Goal: Information Seeking & Learning: Check status

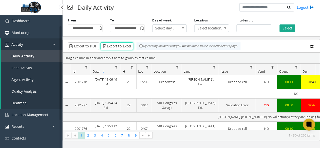
scroll to position [50, 0]
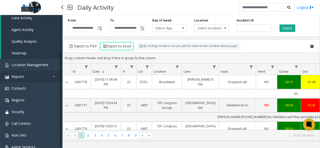
click at [42, 77] on link "Reports" at bounding box center [31, 77] width 63 height 12
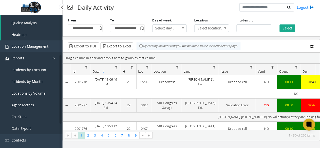
scroll to position [75, 0]
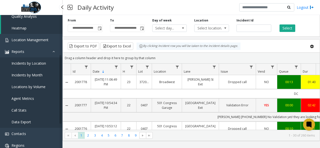
click at [37, 85] on span "Locations by Volume" at bounding box center [29, 87] width 34 height 5
click at [44, 87] on span "Locations by Volume" at bounding box center [29, 87] width 34 height 5
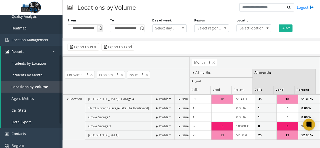
click at [99, 29] on span "Toggle popup" at bounding box center [100, 29] width 4 height 4
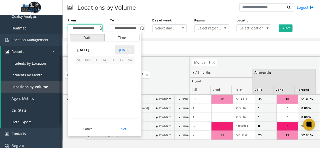
scroll to position [89797, 0]
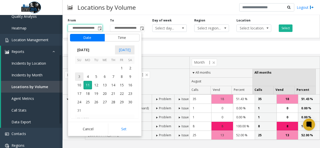
click at [77, 78] on span "3" at bounding box center [79, 77] width 9 height 9
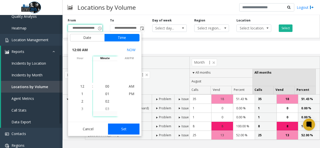
click at [127, 128] on button "Set" at bounding box center [124, 129] width 32 height 11
type input "**********"
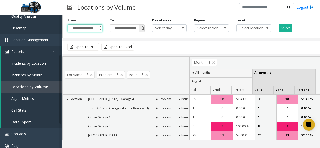
click at [143, 28] on span "Toggle popup" at bounding box center [142, 29] width 4 height 4
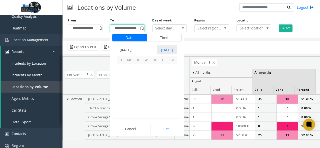
scroll to position [8, 0]
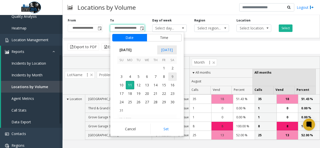
click at [174, 77] on span "9" at bounding box center [172, 77] width 9 height 9
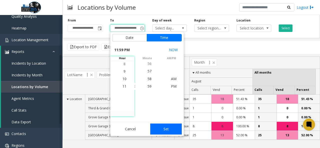
click at [167, 125] on button "Set" at bounding box center [166, 129] width 32 height 11
type input "**********"
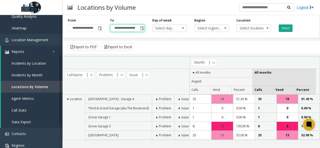
click at [282, 30] on button "Select" at bounding box center [286, 29] width 14 height 8
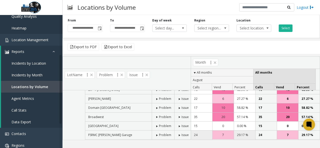
scroll to position [0, 0]
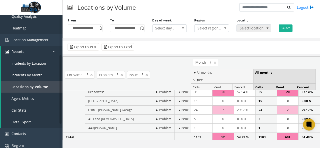
click at [257, 25] on span "Select location..." at bounding box center [250, 28] width 27 height 7
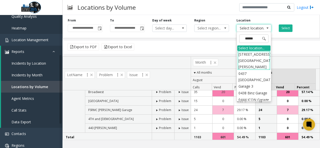
type input "******"
click at [258, 58] on li "0437 [GEOGRAPHIC_DATA] Garage 3" at bounding box center [254, 61] width 33 height 20
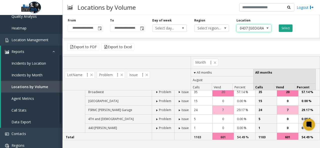
click at [290, 30] on button "Select" at bounding box center [286, 29] width 14 height 8
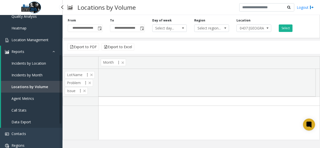
click at [38, 39] on span "Location Management" at bounding box center [30, 40] width 37 height 5
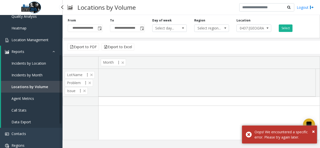
click at [37, 41] on span "Location Management" at bounding box center [30, 40] width 37 height 5
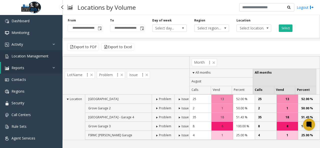
click at [46, 57] on span "Location Management" at bounding box center [30, 56] width 37 height 5
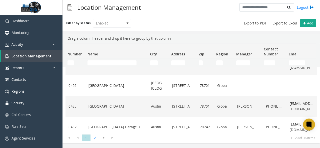
scroll to position [75, 0]
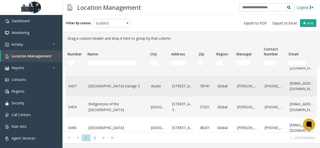
click at [137, 86] on link "[GEOGRAPHIC_DATA] Garage 3" at bounding box center [117, 87] width 57 height 6
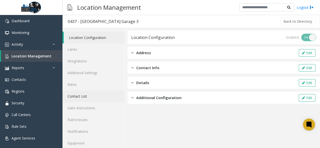
click at [85, 95] on link "Contact List" at bounding box center [94, 97] width 62 height 12
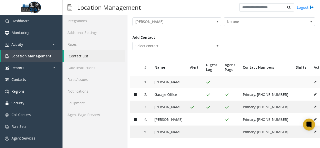
scroll to position [48, 0]
click at [39, 45] on link "Activity" at bounding box center [31, 45] width 63 height 12
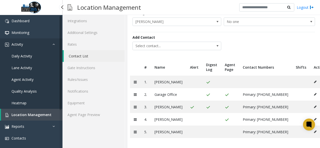
click at [39, 45] on link "Activity" at bounding box center [31, 45] width 63 height 12
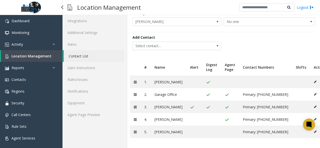
click at [38, 55] on span "Location Management" at bounding box center [32, 56] width 40 height 5
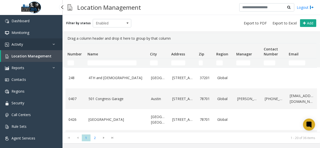
click at [33, 46] on link "Activity" at bounding box center [31, 45] width 63 height 12
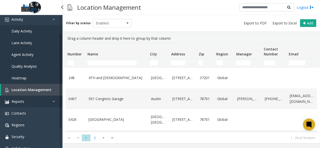
click at [42, 100] on link "Reports" at bounding box center [31, 102] width 63 height 12
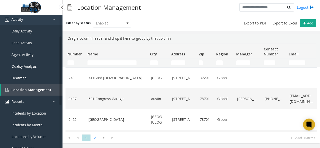
scroll to position [75, 0]
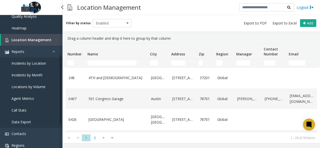
click at [41, 86] on span "Locations by Volume" at bounding box center [29, 87] width 34 height 5
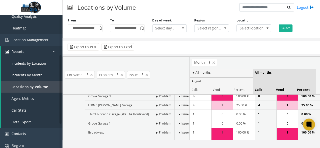
scroll to position [53, 0]
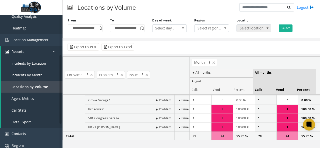
click at [261, 30] on span "Select location..." at bounding box center [250, 28] width 27 height 7
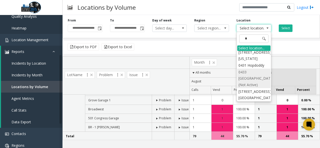
scroll to position [0, 0]
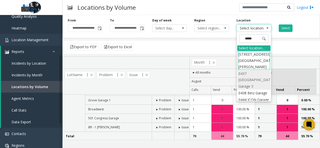
type input "******"
click at [254, 71] on li "0437 [GEOGRAPHIC_DATA] Garage 3" at bounding box center [254, 80] width 33 height 20
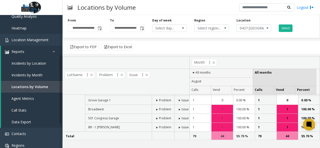
click at [104, 28] on div "**********" at bounding box center [85, 25] width 42 height 14
click at [103, 29] on div "**********" at bounding box center [85, 25] width 42 height 14
click at [102, 30] on span "Toggle popup" at bounding box center [100, 29] width 4 height 4
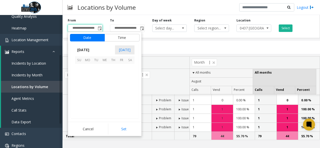
scroll to position [89797, 0]
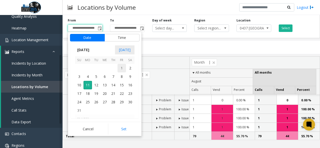
click at [121, 68] on span "1" at bounding box center [122, 68] width 9 height 9
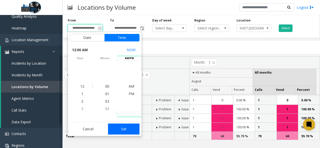
click at [128, 128] on button "Set" at bounding box center [124, 129] width 32 height 11
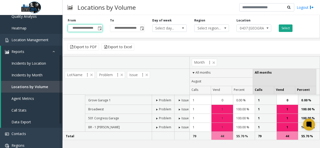
click at [288, 29] on button "Select" at bounding box center [286, 29] width 14 height 8
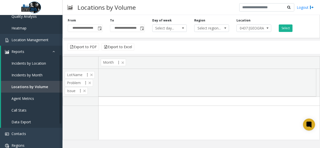
scroll to position [0, 0]
click at [99, 28] on span "Toggle popup" at bounding box center [100, 29] width 4 height 4
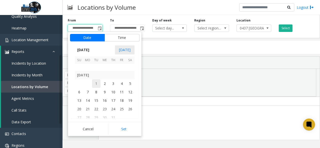
click at [96, 85] on span "1" at bounding box center [96, 84] width 9 height 9
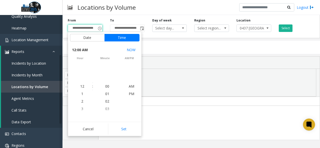
scroll to position [89737, 0]
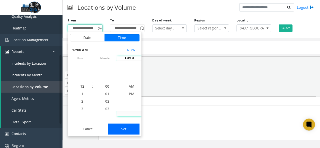
click at [125, 126] on button "Set" at bounding box center [124, 129] width 32 height 11
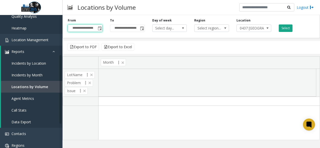
click at [286, 30] on button "Select" at bounding box center [286, 29] width 14 height 8
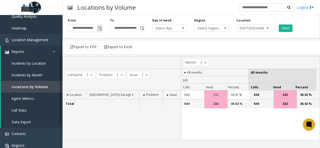
click at [98, 28] on span "Toggle popup" at bounding box center [100, 29] width 4 height 4
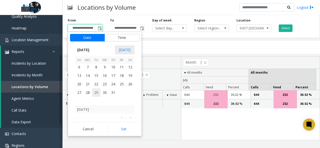
click at [96, 89] on span "29" at bounding box center [96, 93] width 9 height 9
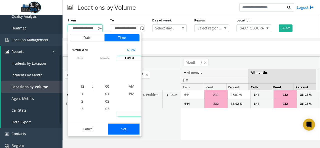
click at [125, 125] on button "Set" at bounding box center [124, 129] width 32 height 11
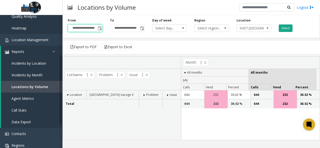
click at [285, 31] on button "Select" at bounding box center [286, 29] width 14 height 8
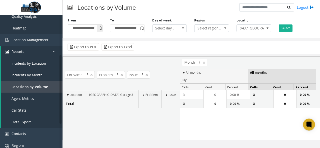
click at [99, 28] on span "Toggle popup" at bounding box center [100, 29] width 4 height 4
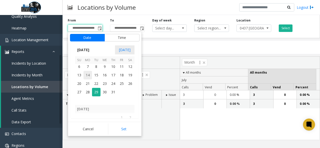
scroll to position [89747, 0]
click at [79, 91] on span "27" at bounding box center [79, 93] width 9 height 9
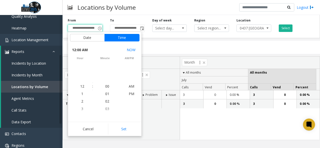
scroll to position [89737, 0]
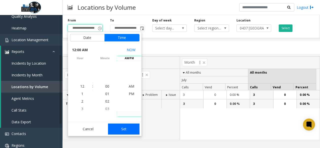
click at [127, 125] on button "Set" at bounding box center [124, 129] width 32 height 11
type input "**********"
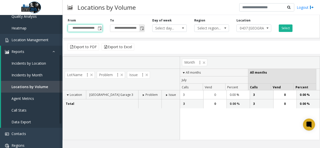
click at [143, 28] on span "Toggle popup" at bounding box center [142, 29] width 4 height 4
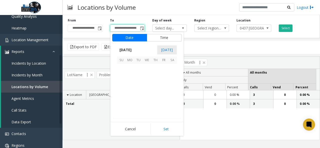
scroll to position [8, 0]
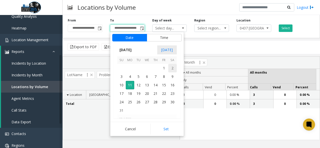
click at [173, 69] on span "2" at bounding box center [172, 68] width 9 height 9
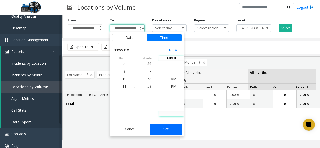
click at [168, 125] on button "Set" at bounding box center [166, 129] width 32 height 11
type input "**********"
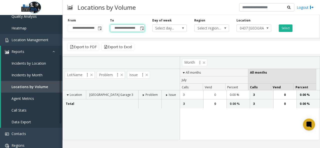
click at [285, 32] on div "**********" at bounding box center [192, 25] width 258 height 25
click at [285, 30] on button "Select" at bounding box center [286, 29] width 14 height 8
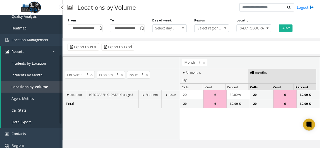
click at [32, 64] on span "Incidents by Location" at bounding box center [29, 63] width 35 height 5
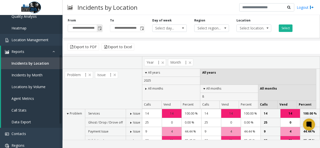
click at [100, 31] on span "Toggle popup" at bounding box center [100, 28] width 6 height 8
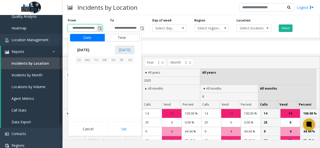
scroll to position [89797, 0]
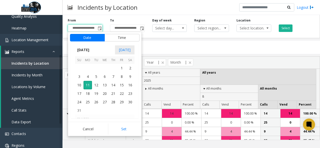
click at [75, 75] on kendo-virtualization "[DATE] 1 2 3 4 5 6 7 8 9 10 11 12 13 14 15 16 17 18 19 20 21 22 23 24 25 26 27 …" at bounding box center [105, 91] width 110 height 54
click at [76, 75] on span "3" at bounding box center [79, 77] width 9 height 9
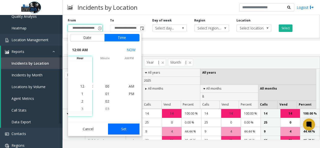
click at [131, 126] on button "Set" at bounding box center [124, 129] width 32 height 11
type input "**********"
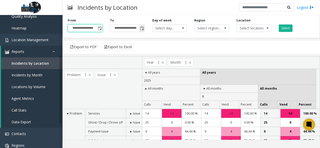
click at [143, 27] on span "Toggle popup" at bounding box center [142, 29] width 4 height 4
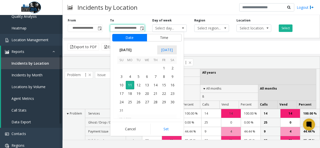
scroll to position [8, 0]
click at [176, 75] on span "9" at bounding box center [172, 77] width 9 height 9
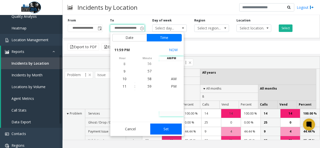
click at [170, 126] on button "Set" at bounding box center [166, 129] width 32 height 11
type input "**********"
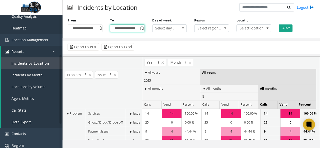
click at [280, 28] on button "Select" at bounding box center [286, 29] width 14 height 8
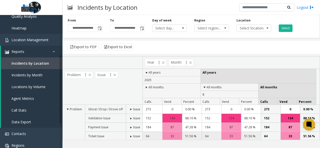
scroll to position [25, 0]
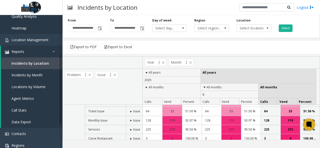
click at [103, 26] on div "**********" at bounding box center [85, 25] width 42 height 14
click at [101, 28] on span "Toggle popup" at bounding box center [100, 29] width 4 height 4
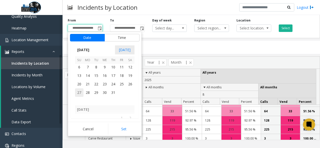
click at [81, 92] on span "27" at bounding box center [79, 93] width 9 height 9
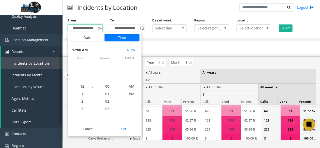
scroll to position [89737, 0]
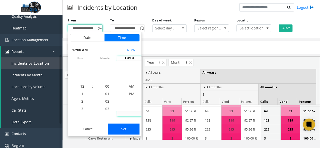
click at [129, 131] on button "Set" at bounding box center [124, 129] width 32 height 11
type input "**********"
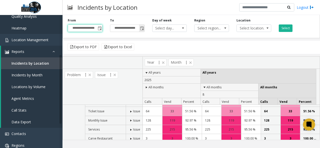
click at [143, 28] on span "Toggle popup" at bounding box center [142, 29] width 4 height 4
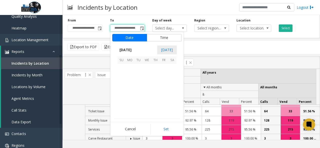
scroll to position [8, 0]
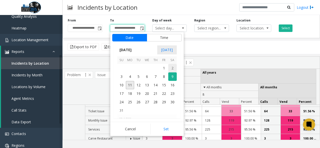
click at [173, 68] on span "2" at bounding box center [172, 68] width 9 height 9
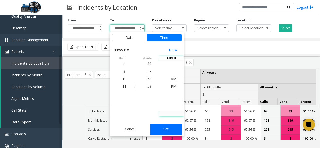
click at [169, 132] on button "Set" at bounding box center [166, 129] width 32 height 11
type input "**********"
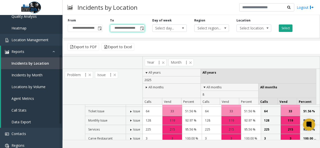
click at [286, 29] on button "Select" at bounding box center [286, 29] width 14 height 8
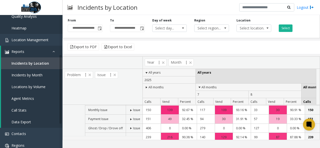
scroll to position [25, 0]
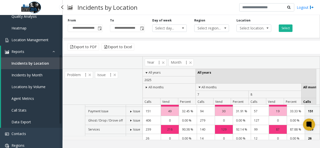
click at [47, 38] on span "Location Management" at bounding box center [30, 40] width 37 height 5
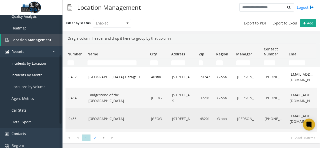
scroll to position [50, 0]
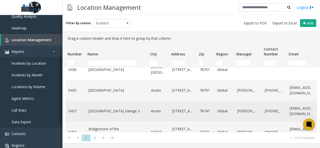
click at [134, 109] on link "[GEOGRAPHIC_DATA] Garage 3" at bounding box center [117, 112] width 57 height 6
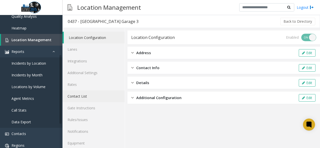
click at [82, 98] on link "Contact List" at bounding box center [94, 97] width 62 height 12
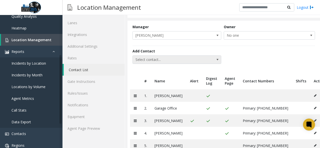
scroll to position [48, 0]
